Goal: Task Accomplishment & Management: Manage account settings

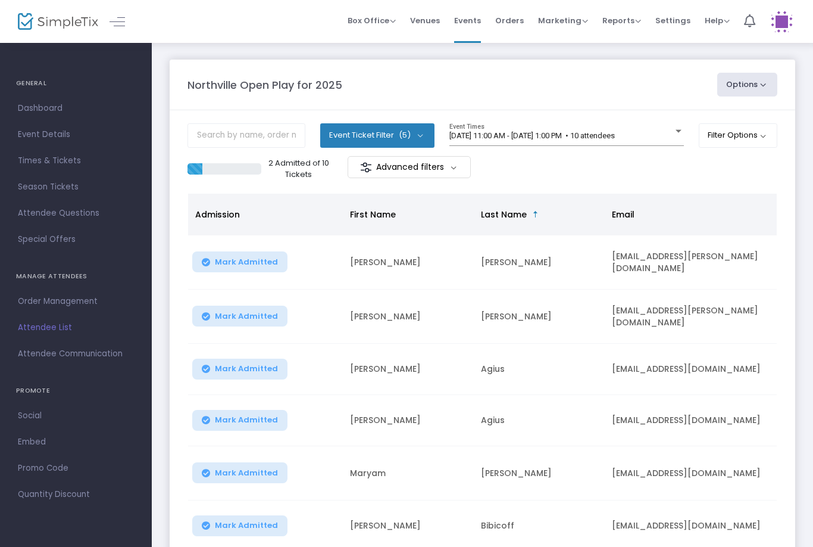
click at [244, 262] on span "Mark Admitted" at bounding box center [246, 262] width 63 height 10
click at [244, 314] on span "Mark Admitted" at bounding box center [246, 316] width 63 height 10
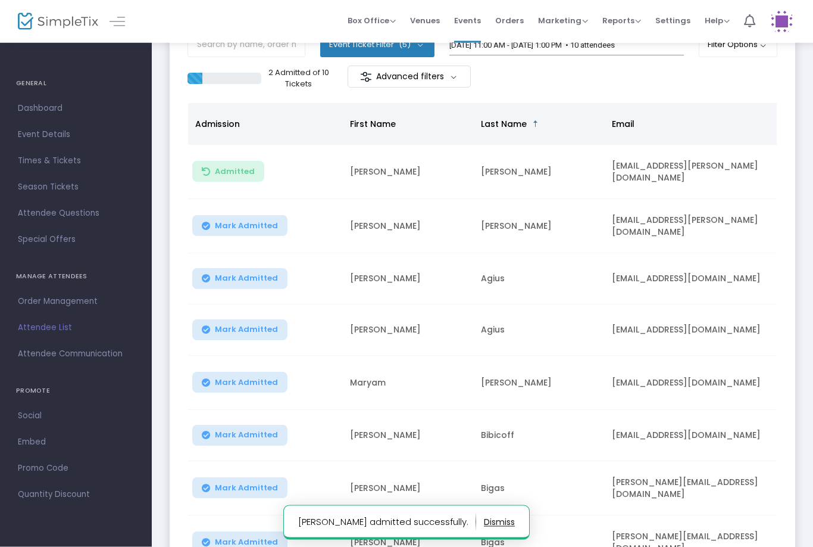
scroll to position [91, 0]
click at [258, 224] on span "Mark Admitted" at bounding box center [246, 226] width 63 height 10
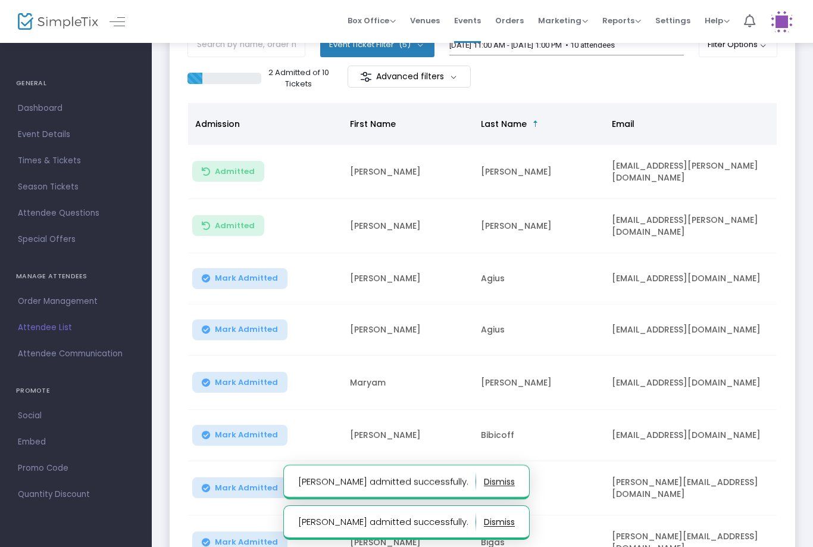
click at [248, 273] on span "Mark Admitted" at bounding box center [246, 278] width 63 height 10
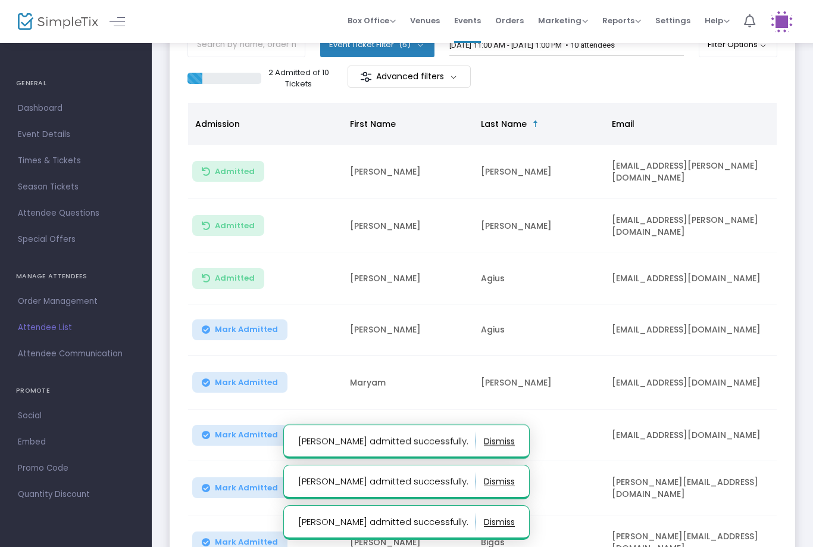
click at [242, 378] on span "Mark Admitted" at bounding box center [246, 383] width 63 height 10
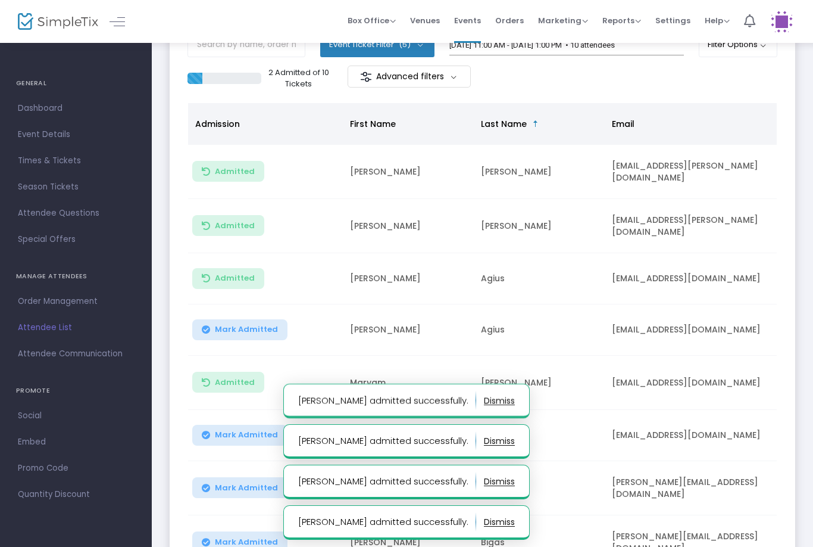
click at [251, 425] on button "Mark Admitted" at bounding box center [239, 435] width 95 height 21
click at [261, 325] on span "Mark Admitted" at bounding box center [246, 330] width 63 height 10
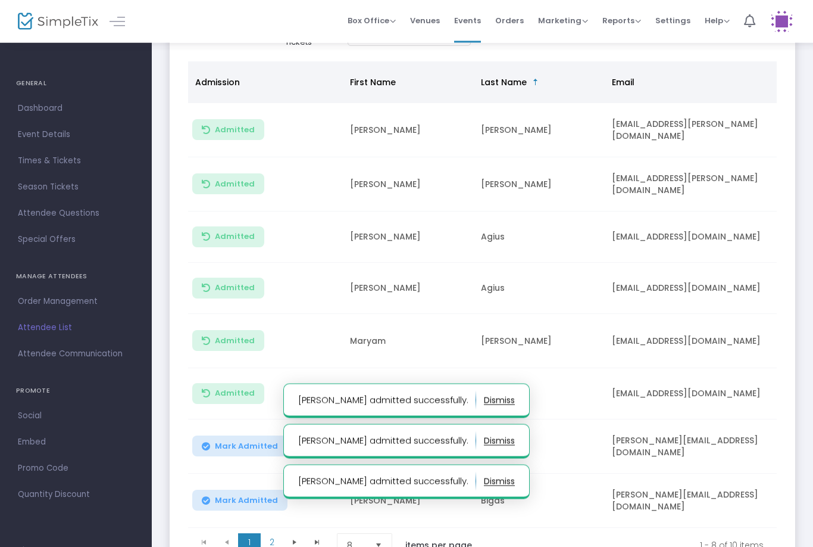
scroll to position [190, 0]
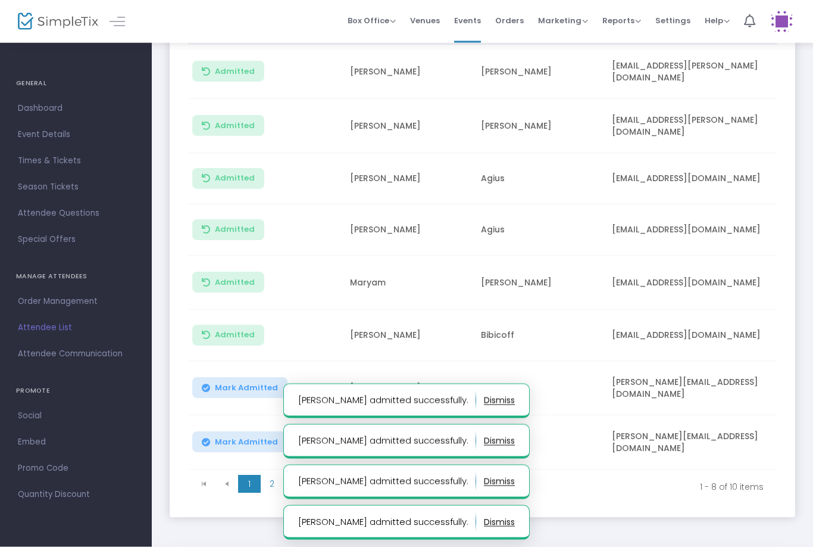
click at [247, 383] on span "Mark Admitted" at bounding box center [246, 388] width 63 height 10
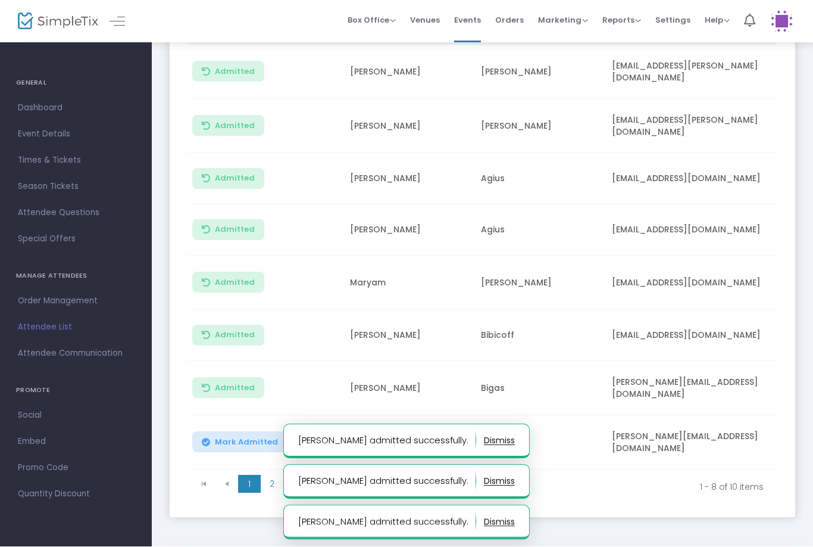
click at [232, 438] on span "Mark Admitted" at bounding box center [246, 443] width 63 height 10
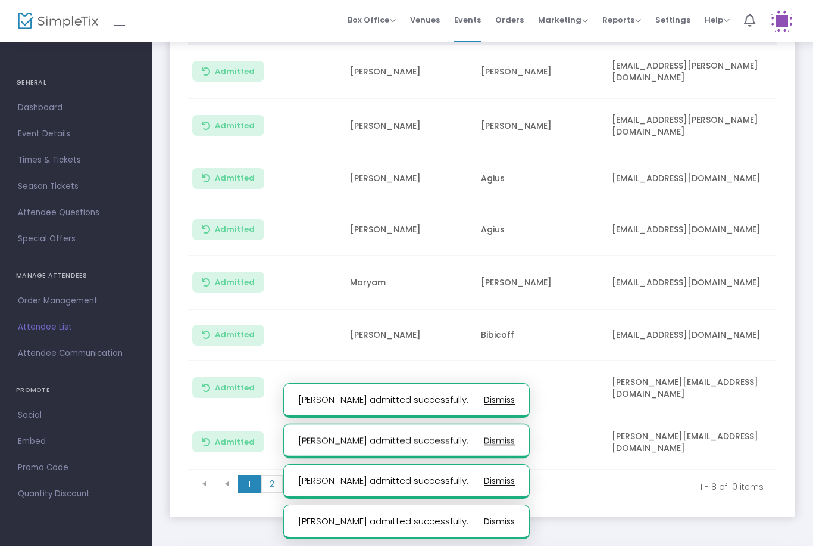
click at [283, 475] on span "2" at bounding box center [272, 484] width 23 height 18
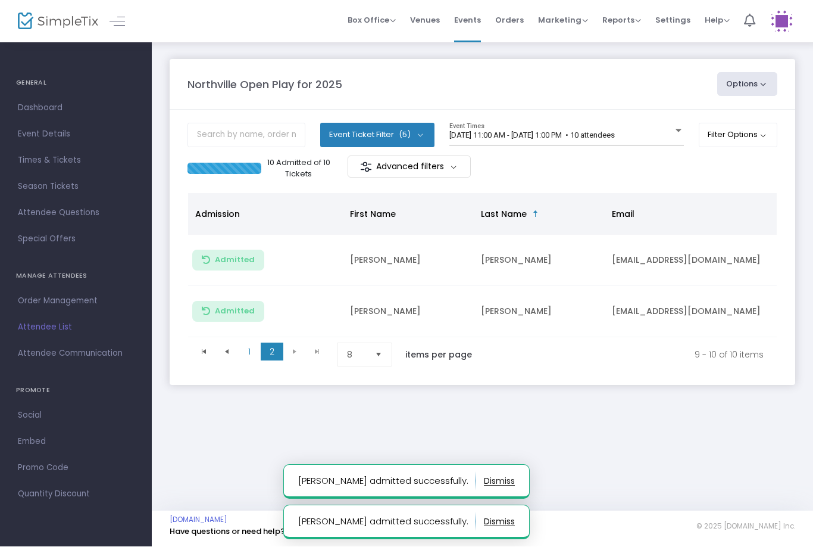
scroll to position [0, 0]
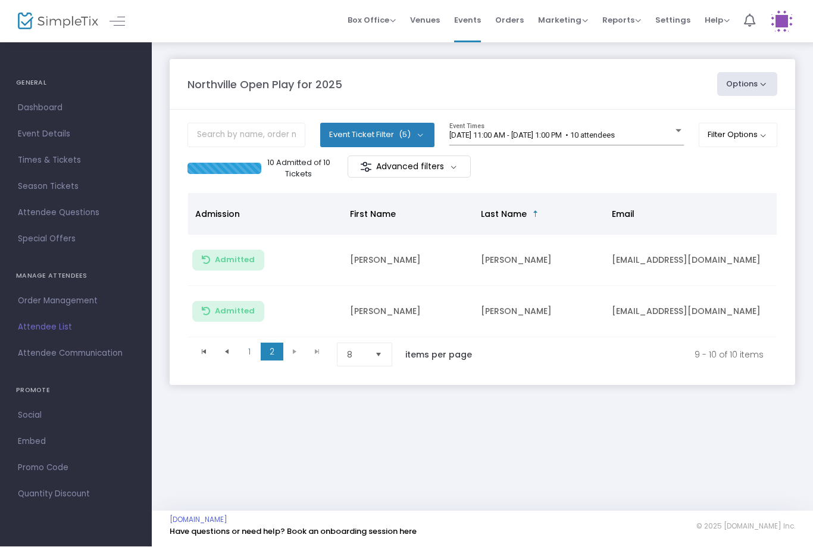
click at [578, 138] on span "[DATE] 11:00 AM - [DATE] 1:00 PM • 10 attendees" at bounding box center [533, 135] width 166 height 9
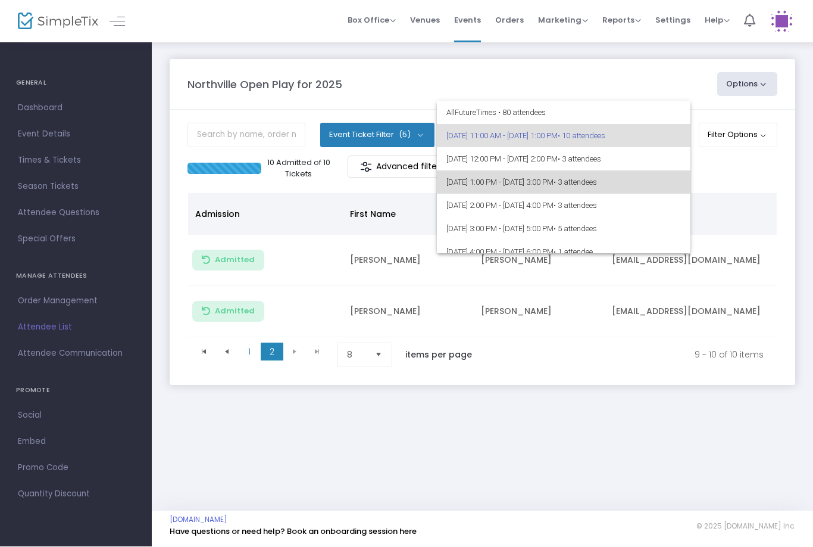
click at [578, 179] on span "8/21/2025 @ 1:00 PM - 8/21/2025 @ 3:00 PM • 3 attendees" at bounding box center [564, 182] width 235 height 23
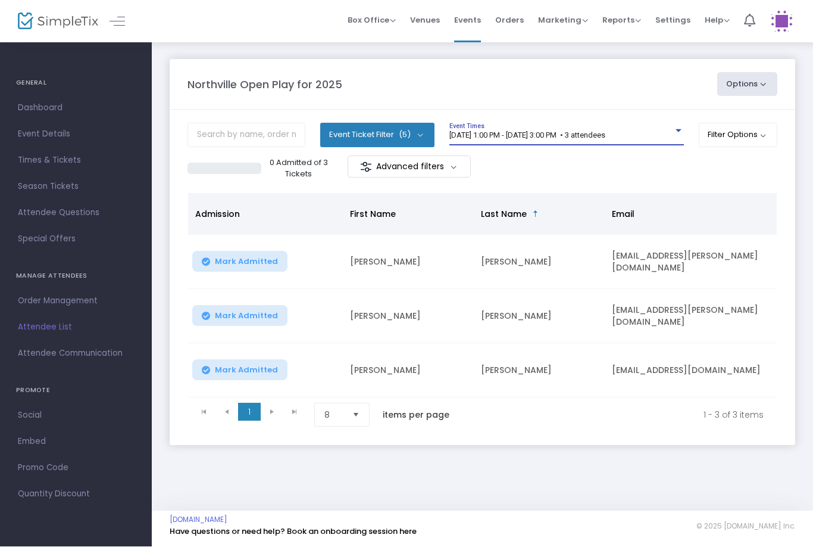
click at [606, 131] on span "8/21/2025 @ 1:00 PM - 8/21/2025 @ 3:00 PM • 3 attendees" at bounding box center [528, 135] width 156 height 9
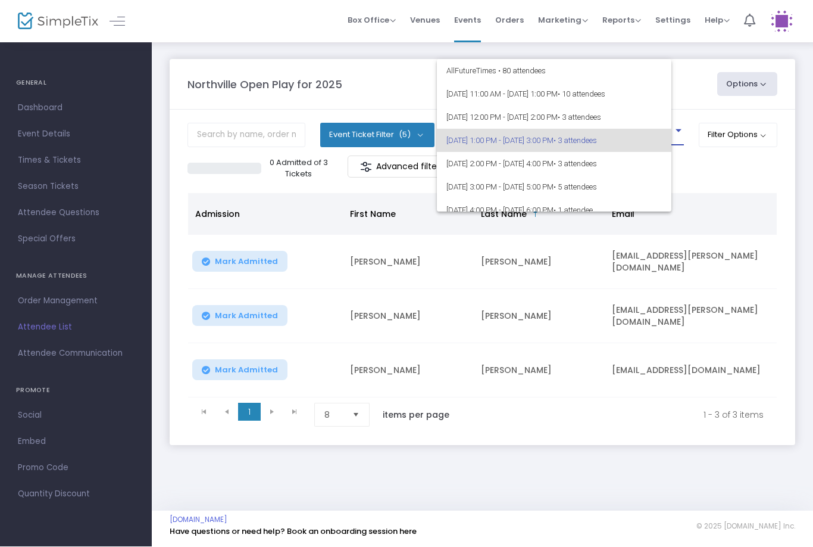
scroll to position [5, 0]
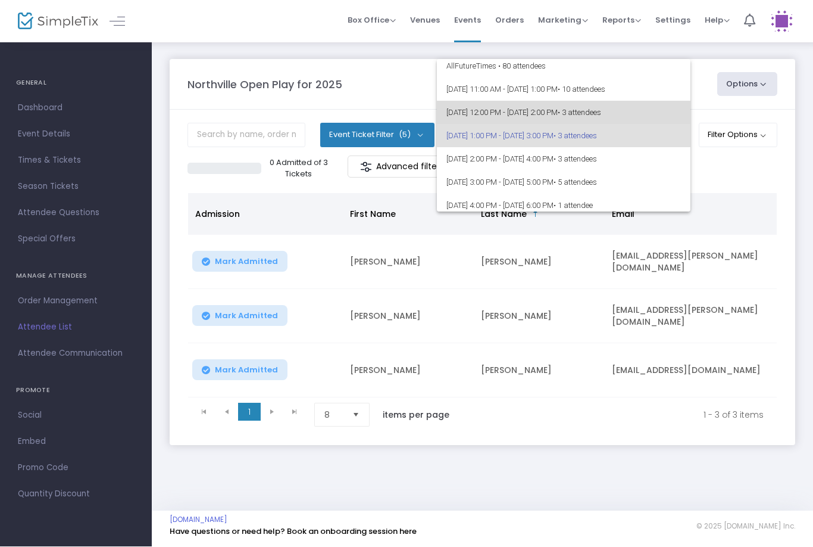
click at [604, 116] on span "[DATE] 12:00 PM - [DATE] 2:00 PM • 3 attendees" at bounding box center [564, 112] width 235 height 23
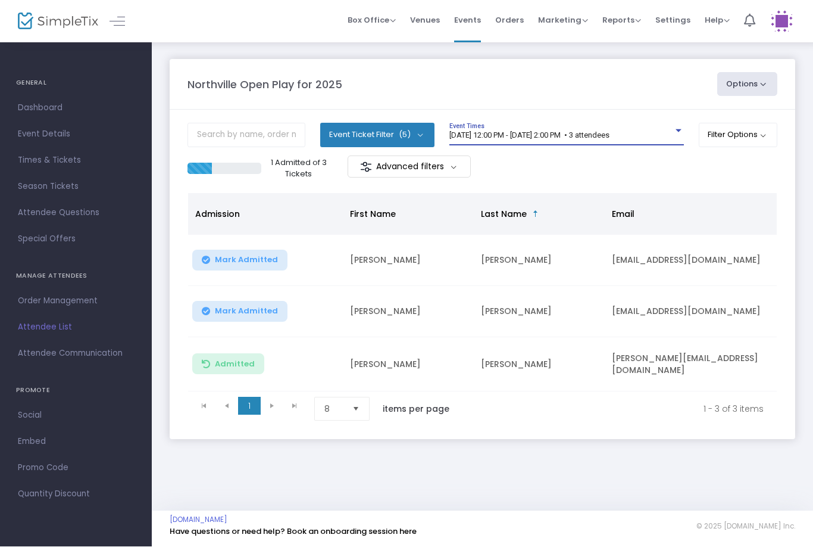
click at [576, 128] on div "8/21/2025 @ 12:00 PM - 8/21/2025 @ 2:00 PM • 3 attendees Event Times" at bounding box center [567, 134] width 235 height 23
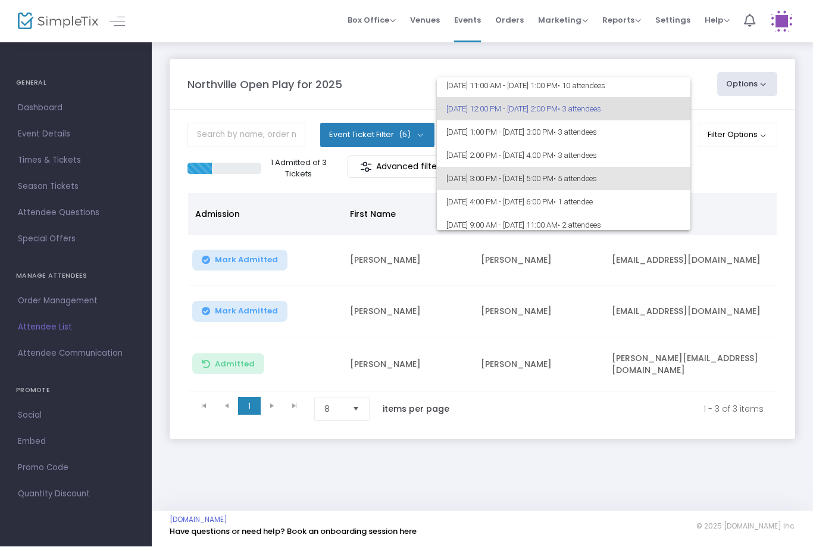
scroll to position [24, 0]
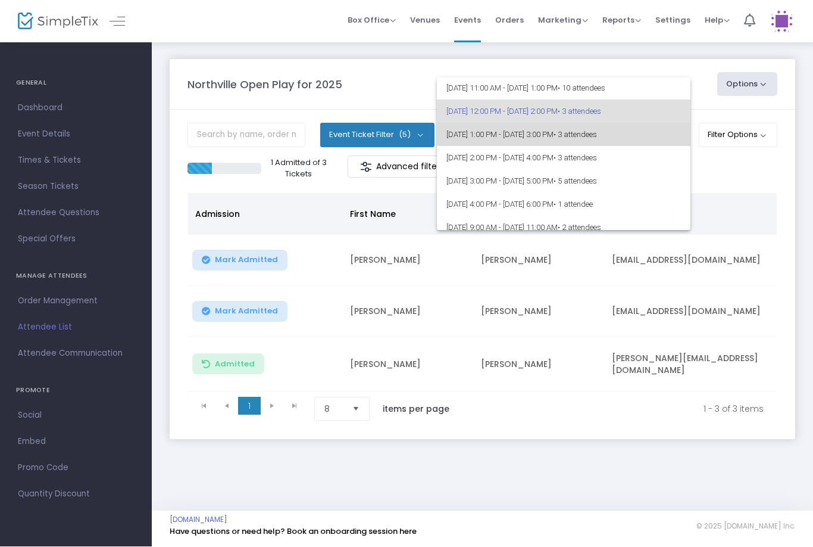
click at [597, 133] on span "• 3 attendees" at bounding box center [575, 134] width 43 height 9
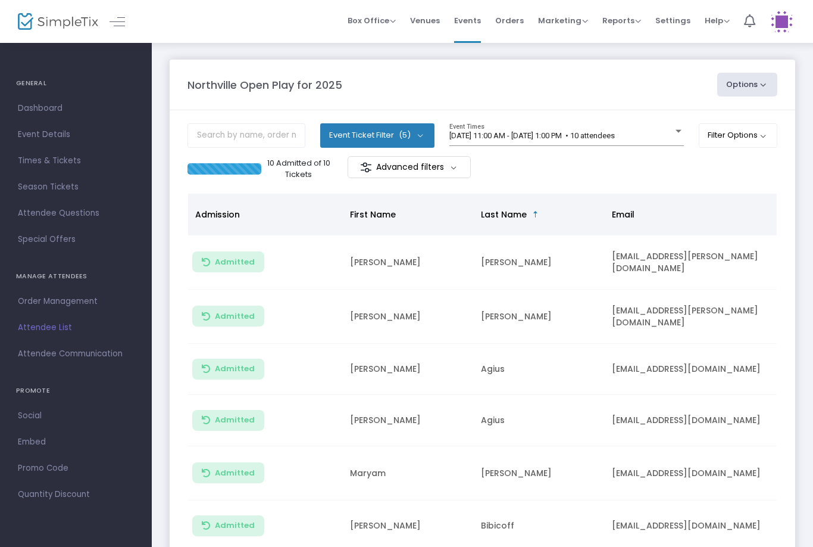
click at [548, 131] on span "[DATE] 11:00 AM - [DATE] 1:00 PM • 10 attendees" at bounding box center [533, 135] width 166 height 9
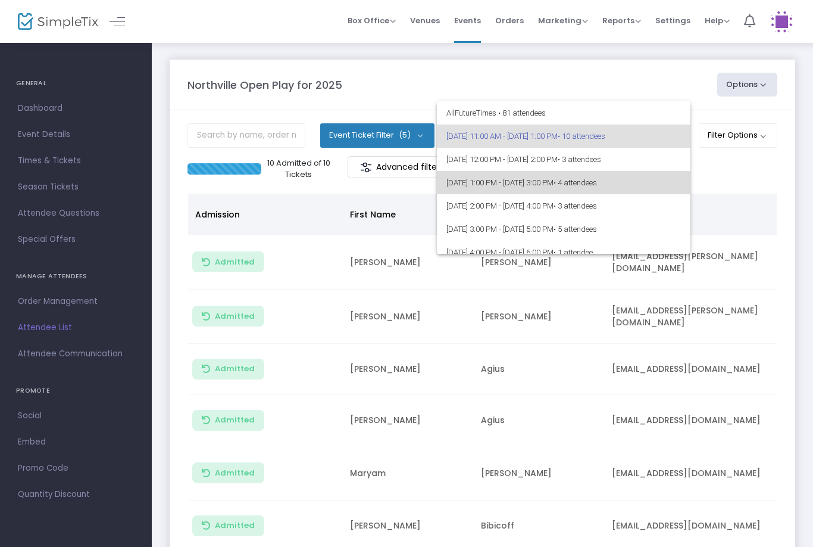
click at [557, 177] on span "[DATE] 1:00 PM - [DATE] 3:00 PM • 4 attendees" at bounding box center [564, 182] width 235 height 23
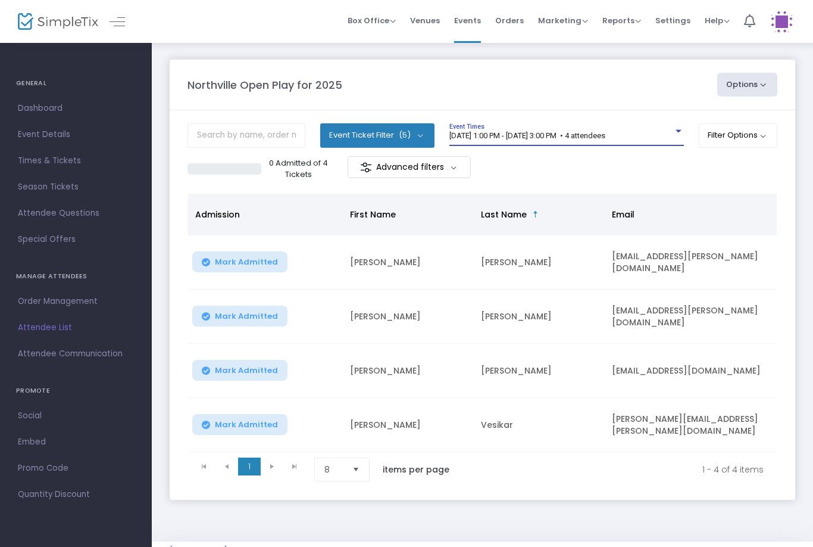
click at [580, 126] on div "[DATE] 1:00 PM - [DATE] 3:00 PM • 4 attendees Event Times" at bounding box center [567, 134] width 235 height 23
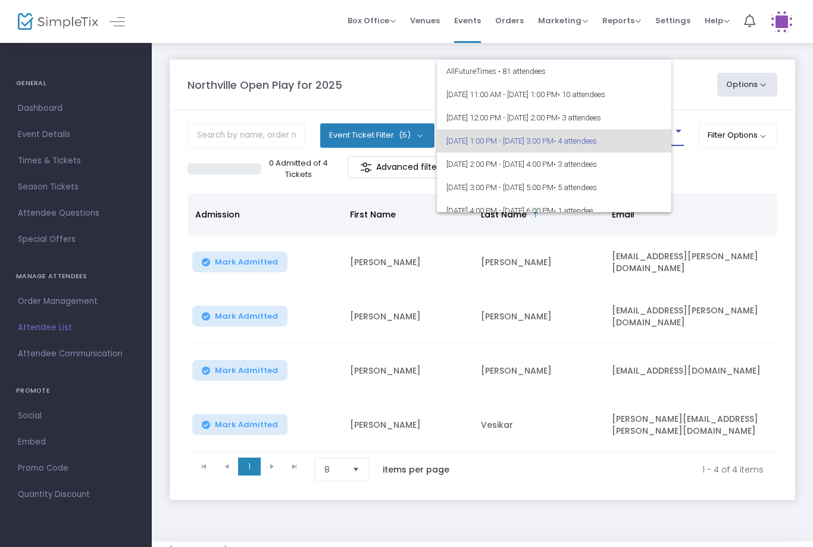
scroll to position [5, 0]
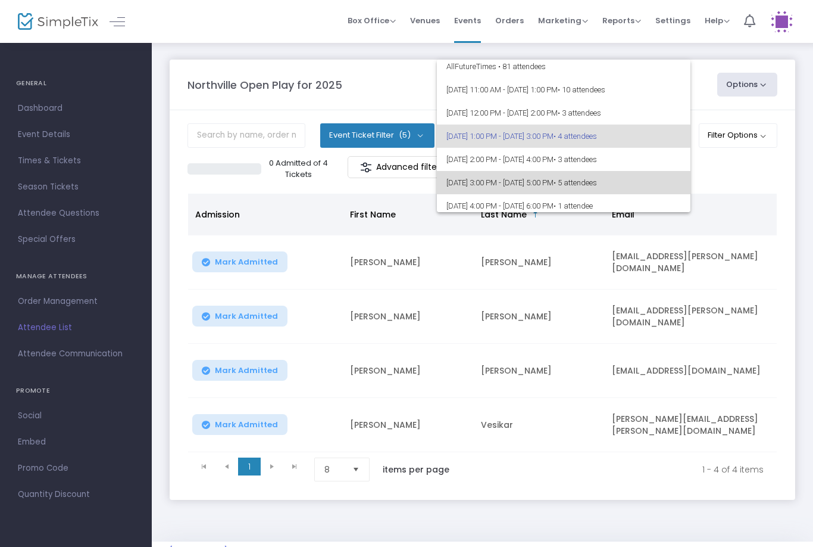
click at [597, 180] on span "• 5 attendees" at bounding box center [575, 182] width 43 height 9
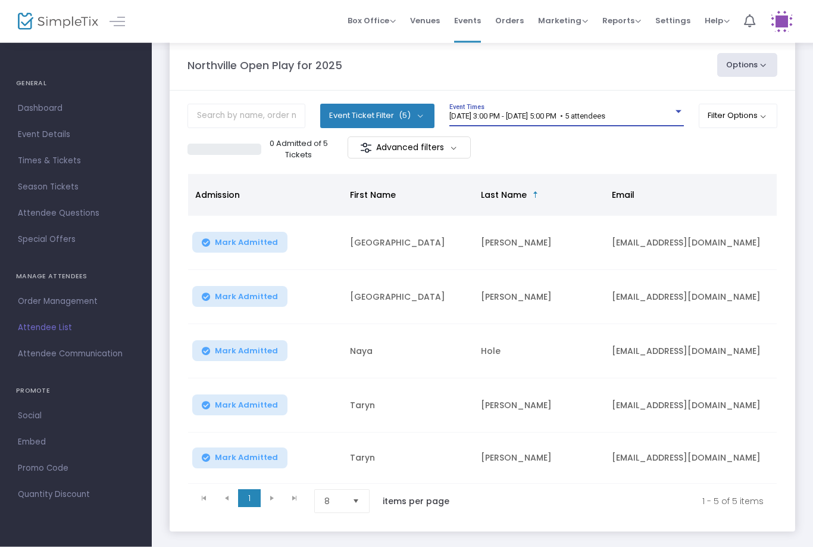
scroll to position [21, 0]
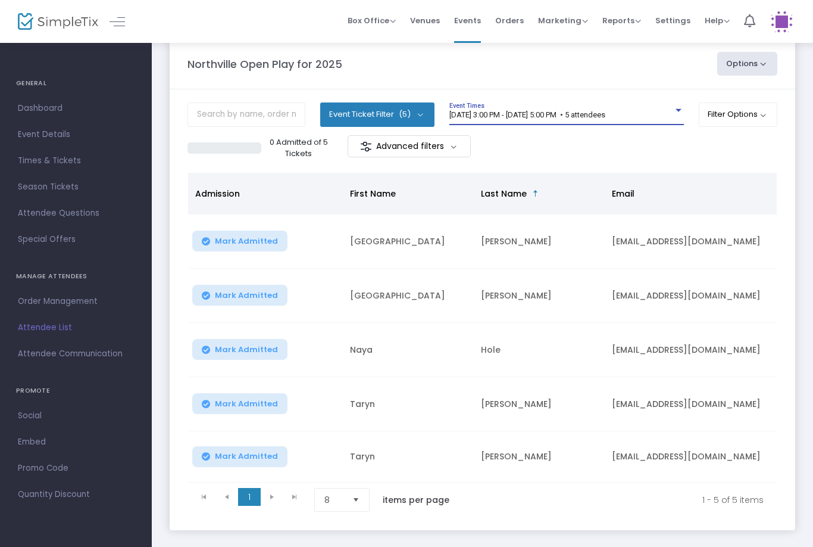
click at [579, 119] on span "[DATE] 3:00 PM - [DATE] 5:00 PM • 5 attendees" at bounding box center [528, 114] width 156 height 9
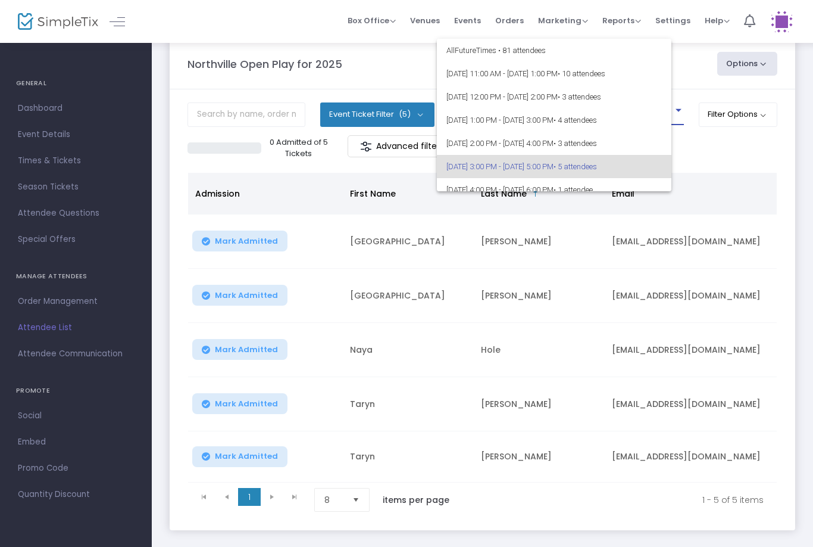
scroll to position [51, 0]
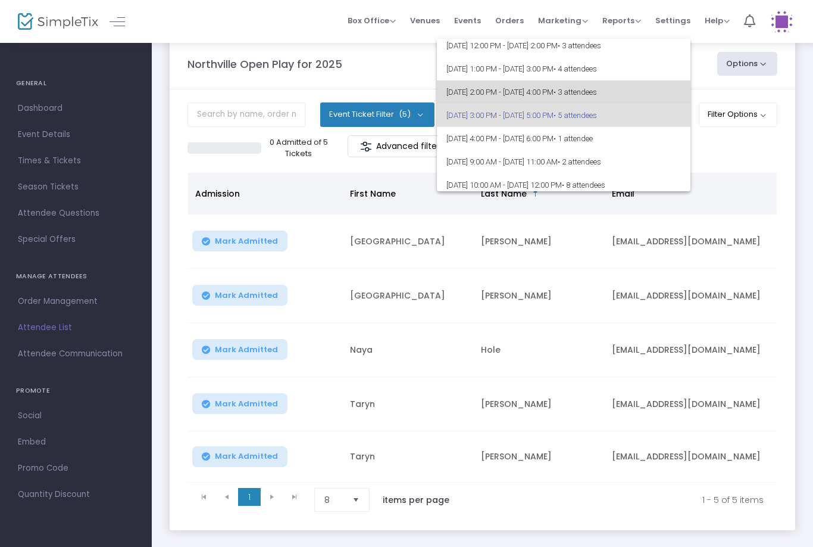
click at [597, 96] on span "• 3 attendees" at bounding box center [575, 92] width 43 height 9
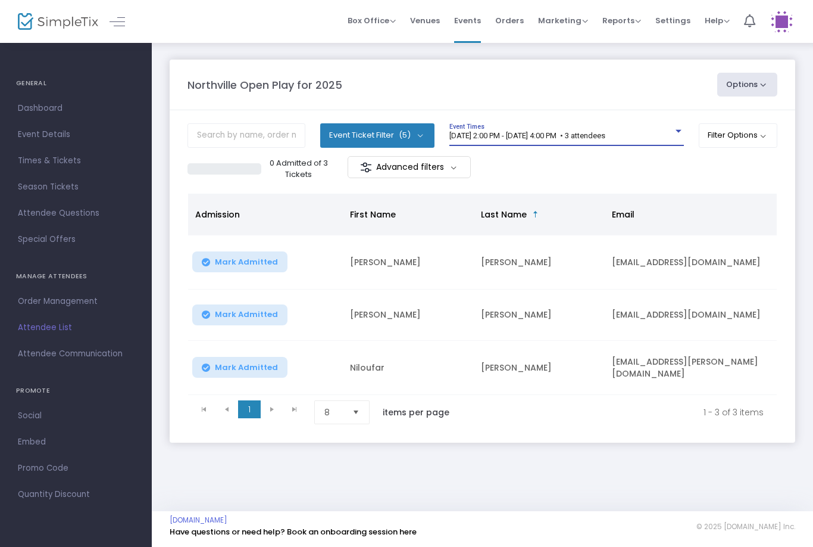
scroll to position [0, 0]
click at [587, 135] on span "[DATE] 2:00 PM - [DATE] 4:00 PM • 3 attendees" at bounding box center [528, 135] width 156 height 9
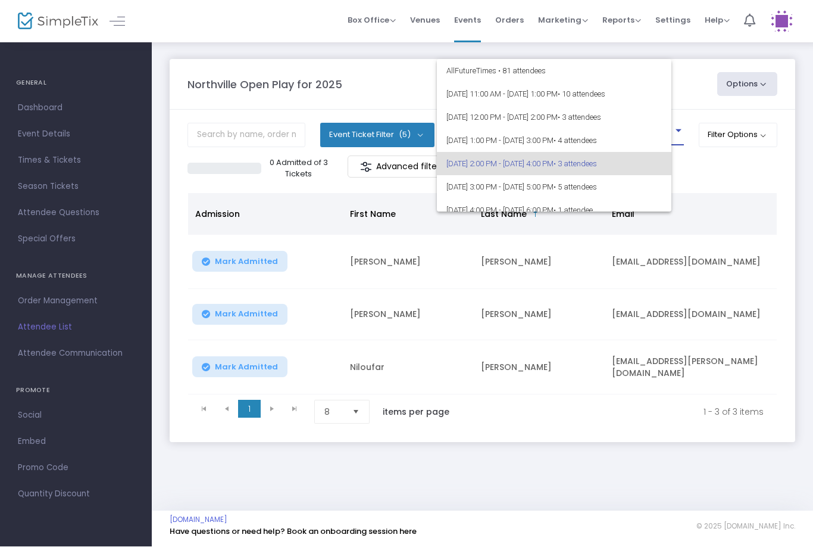
scroll to position [28, 0]
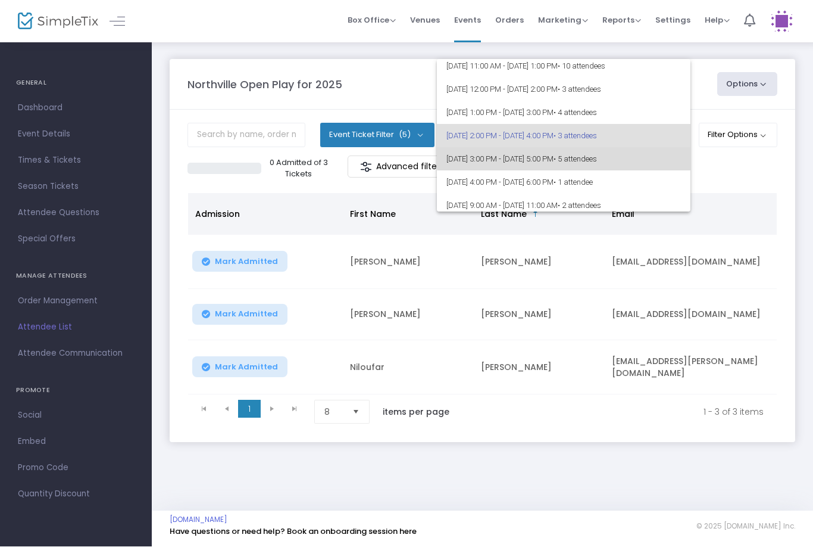
click at [590, 154] on span "[DATE] 3:00 PM - [DATE] 5:00 PM • 5 attendees" at bounding box center [564, 159] width 235 height 23
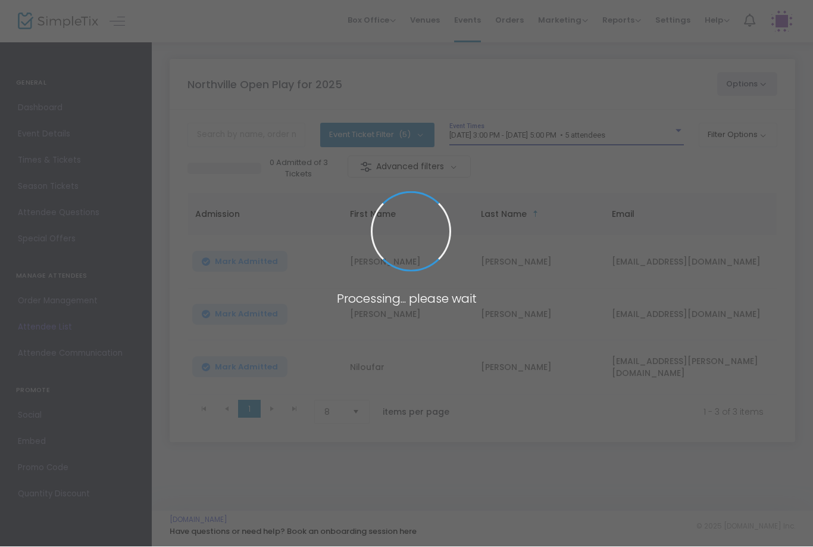
click at [585, 126] on span at bounding box center [406, 273] width 813 height 547
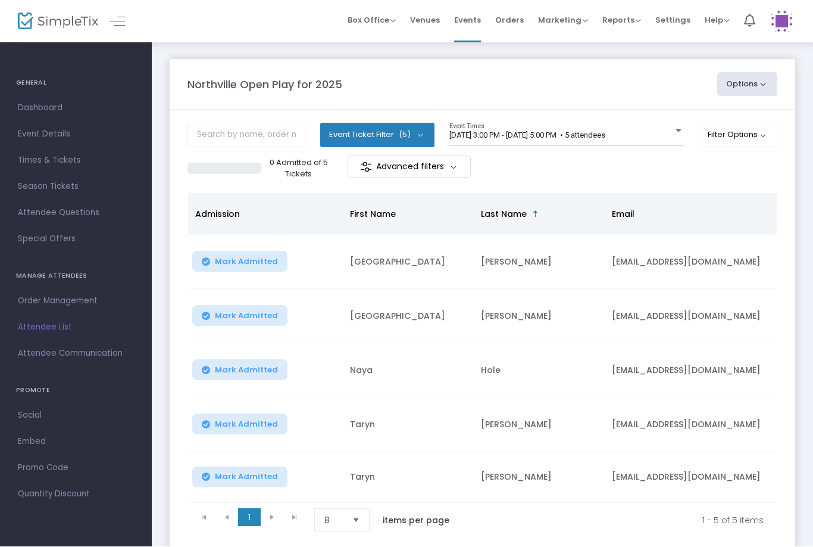
scroll to position [1, 0]
click at [521, 135] on span "[DATE] 3:00 PM - [DATE] 5:00 PM • 5 attendees" at bounding box center [528, 134] width 156 height 9
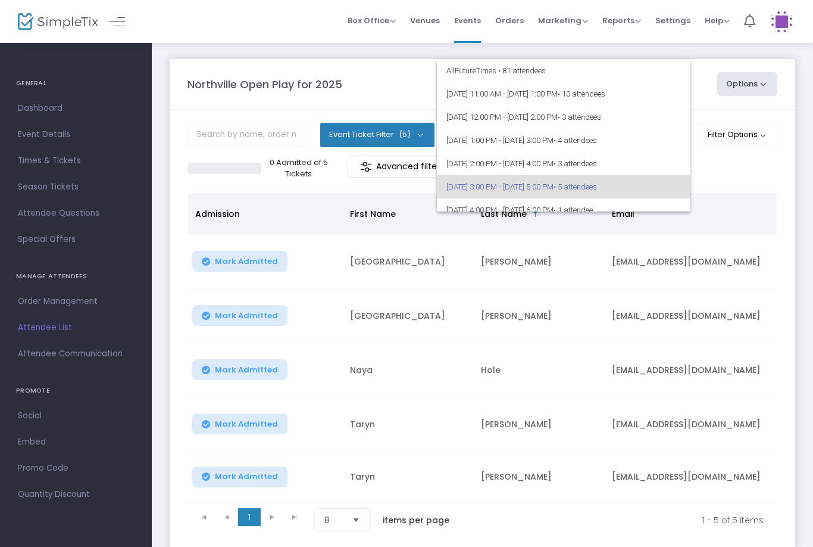
scroll to position [51, 0]
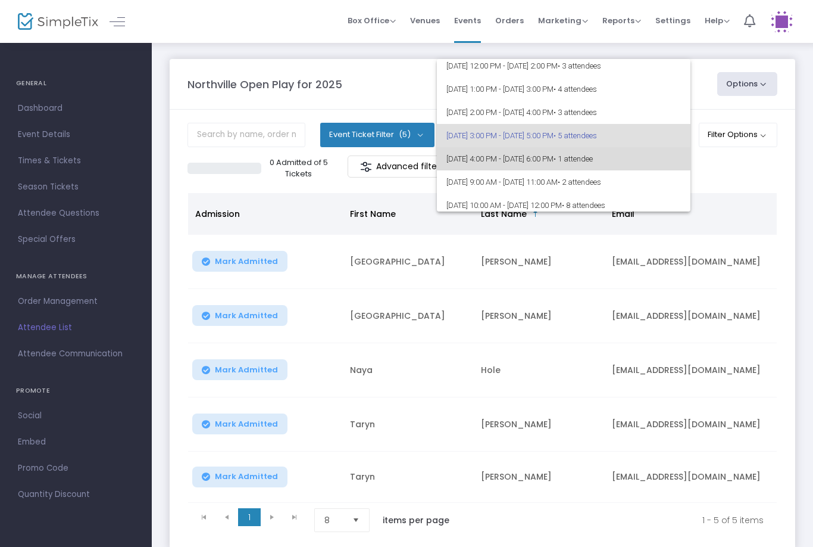
click at [593, 155] on span "• 1 attendee" at bounding box center [573, 158] width 39 height 9
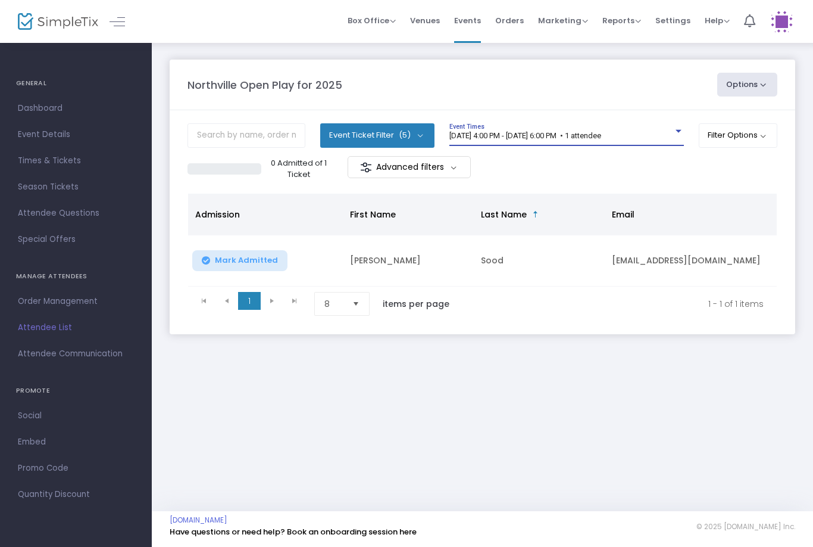
scroll to position [0, 0]
click at [519, 135] on span "[DATE] 4:00 PM - [DATE] 6:00 PM • 1 attendee" at bounding box center [526, 135] width 152 height 9
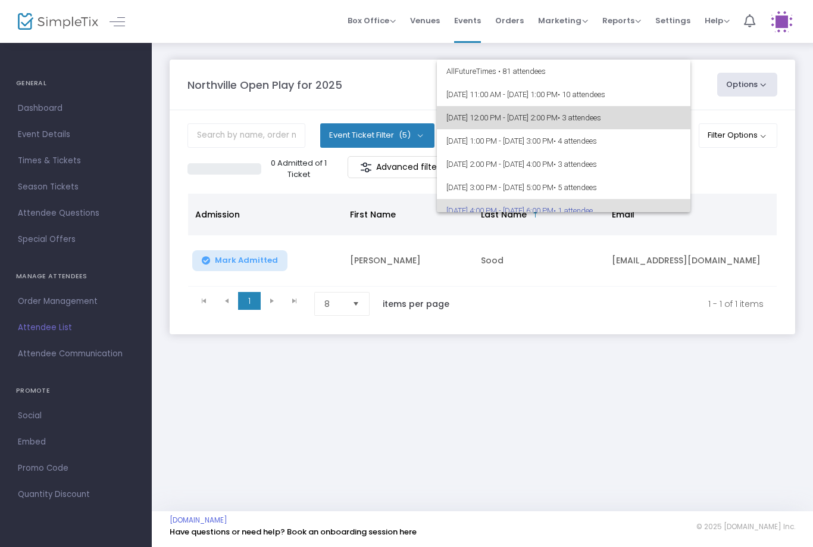
click at [549, 121] on span "[DATE] 12:00 PM - [DATE] 2:00 PM • 3 attendees" at bounding box center [564, 117] width 235 height 23
